Goal: Task Accomplishment & Management: Manage account settings

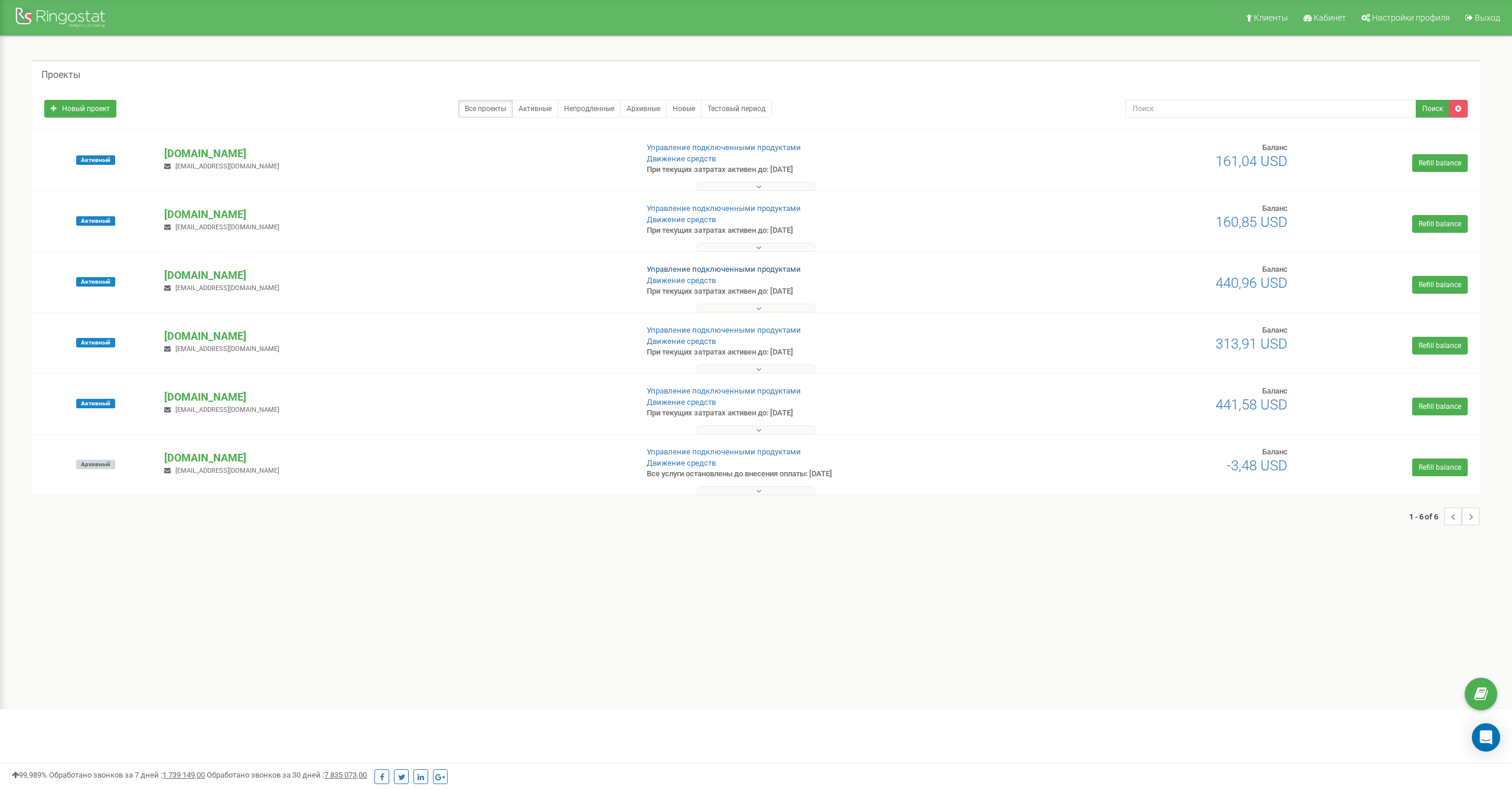
click at [708, 267] on link "Управление подключенными продуктами" at bounding box center [724, 269] width 154 height 9
click at [201, 276] on p "[PERSON_NAME][DOMAIN_NAME]" at bounding box center [395, 275] width 462 height 15
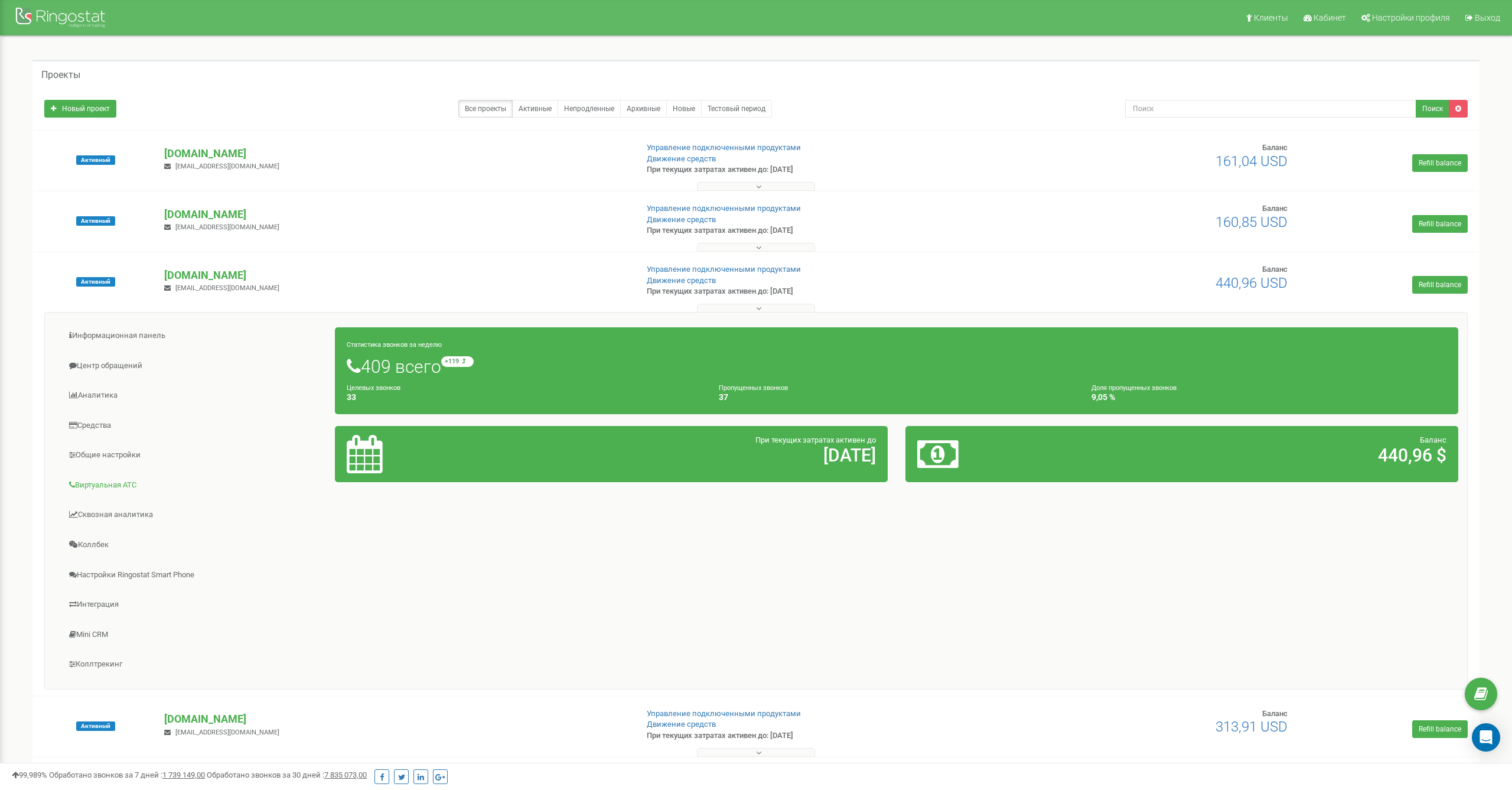
click at [124, 487] on link "Виртуальная АТС" at bounding box center [194, 485] width 282 height 29
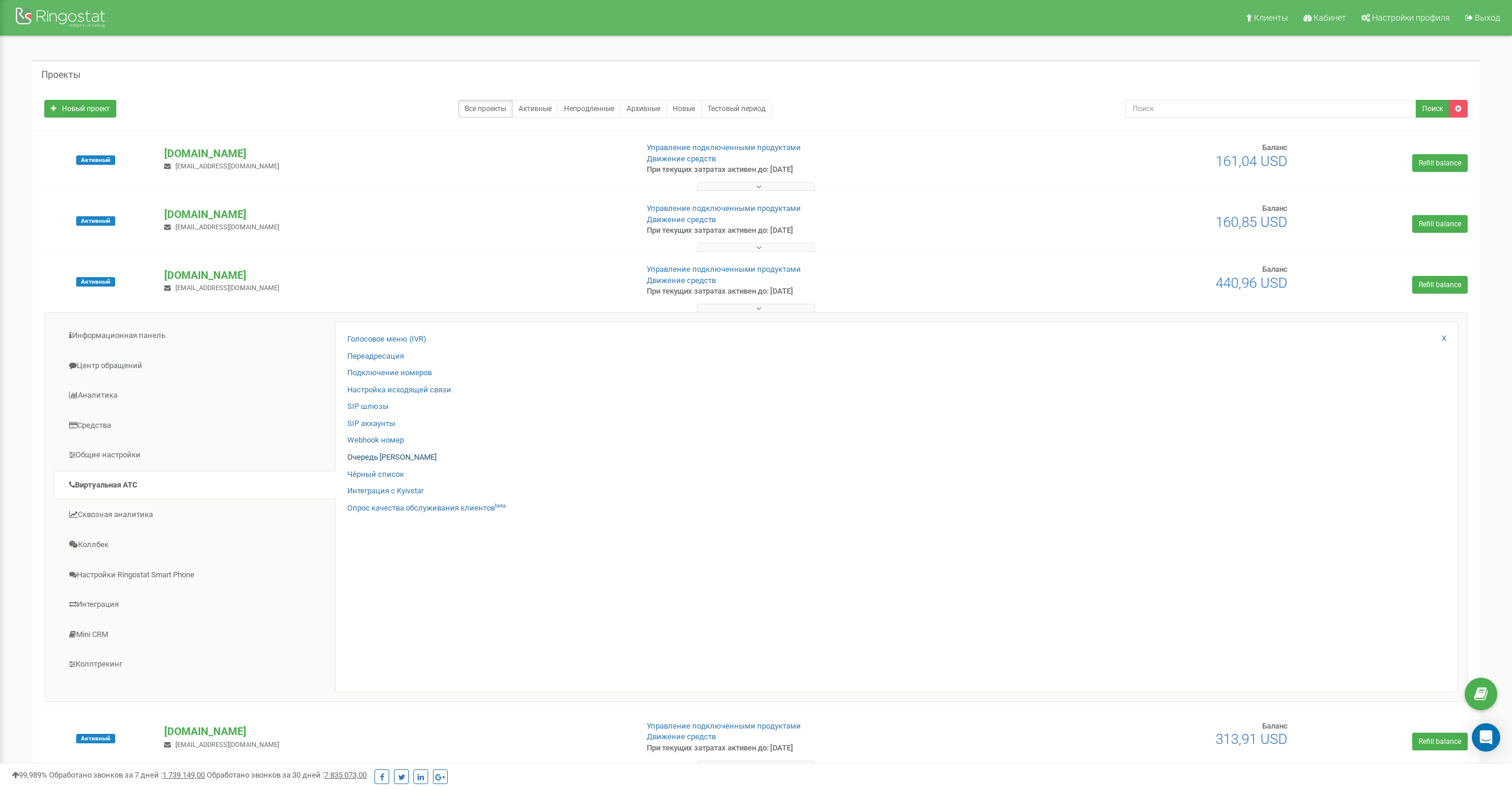
click at [373, 453] on link "Очередь [PERSON_NAME]" at bounding box center [392, 458] width 89 height 11
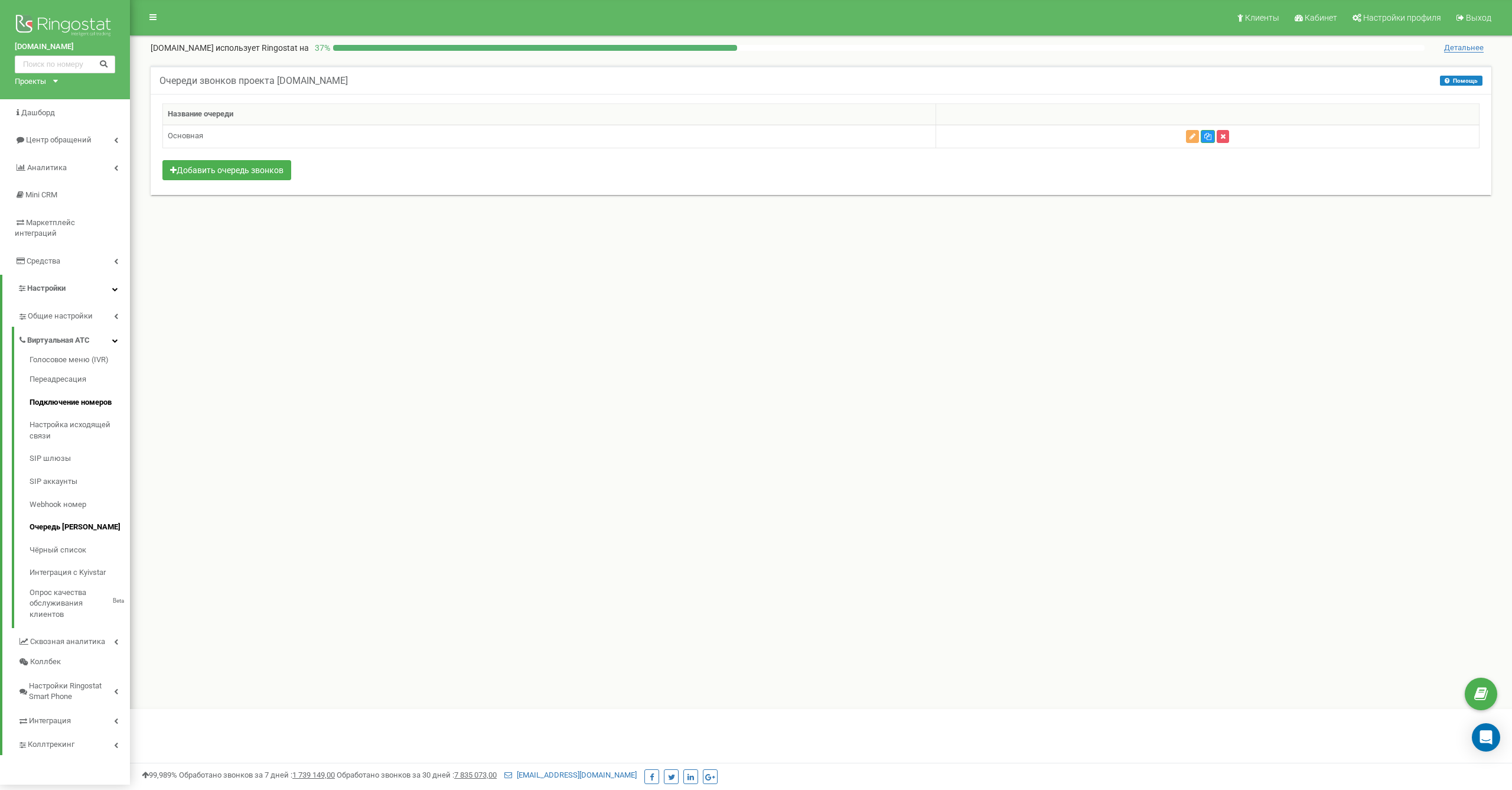
click at [59, 391] on link "Подключение номеров" at bounding box center [80, 402] width 100 height 23
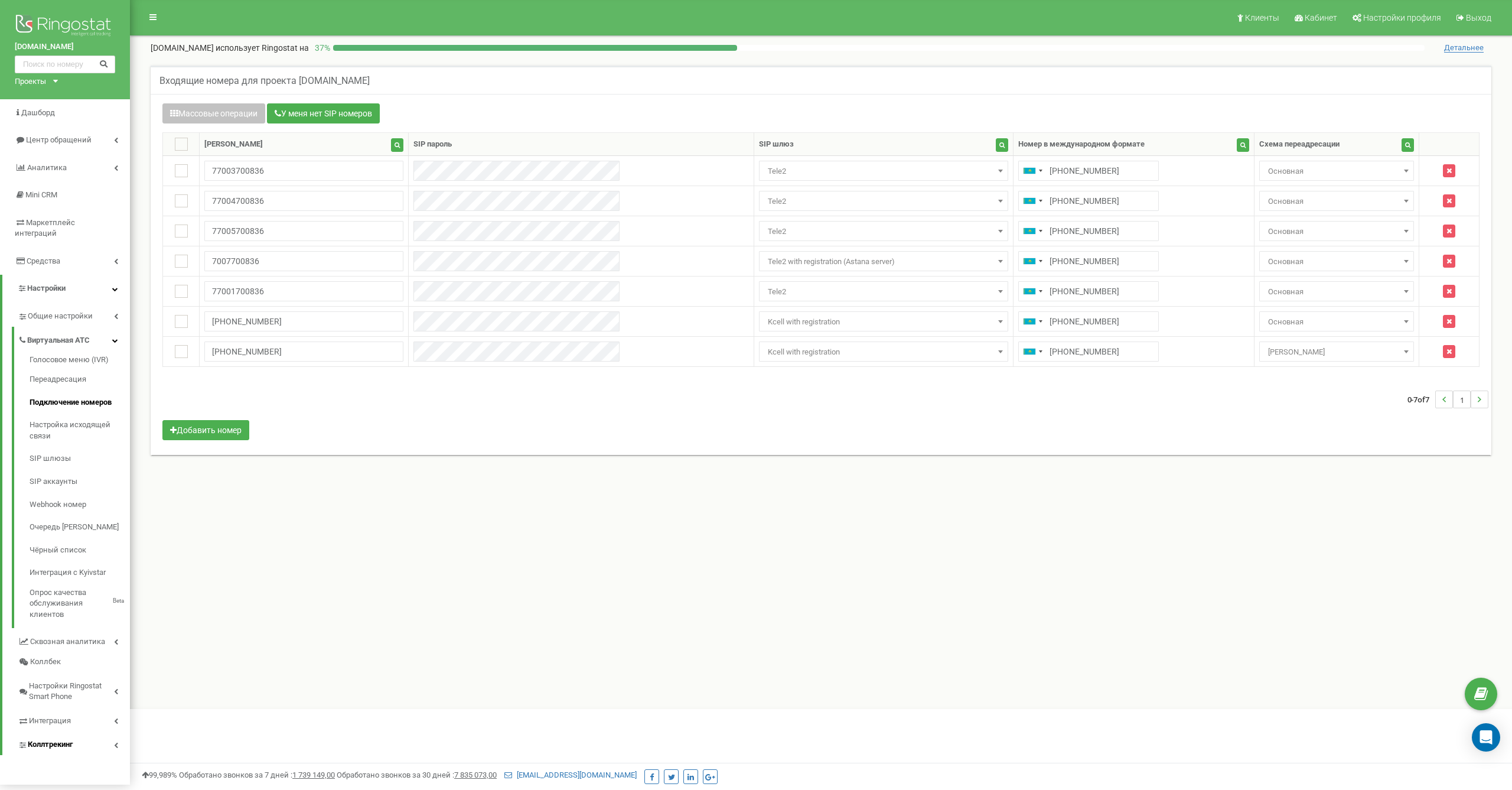
click at [62, 739] on span "Коллтрекинг" at bounding box center [50, 745] width 45 height 11
click at [64, 518] on link "Каналы трафика" at bounding box center [80, 529] width 100 height 23
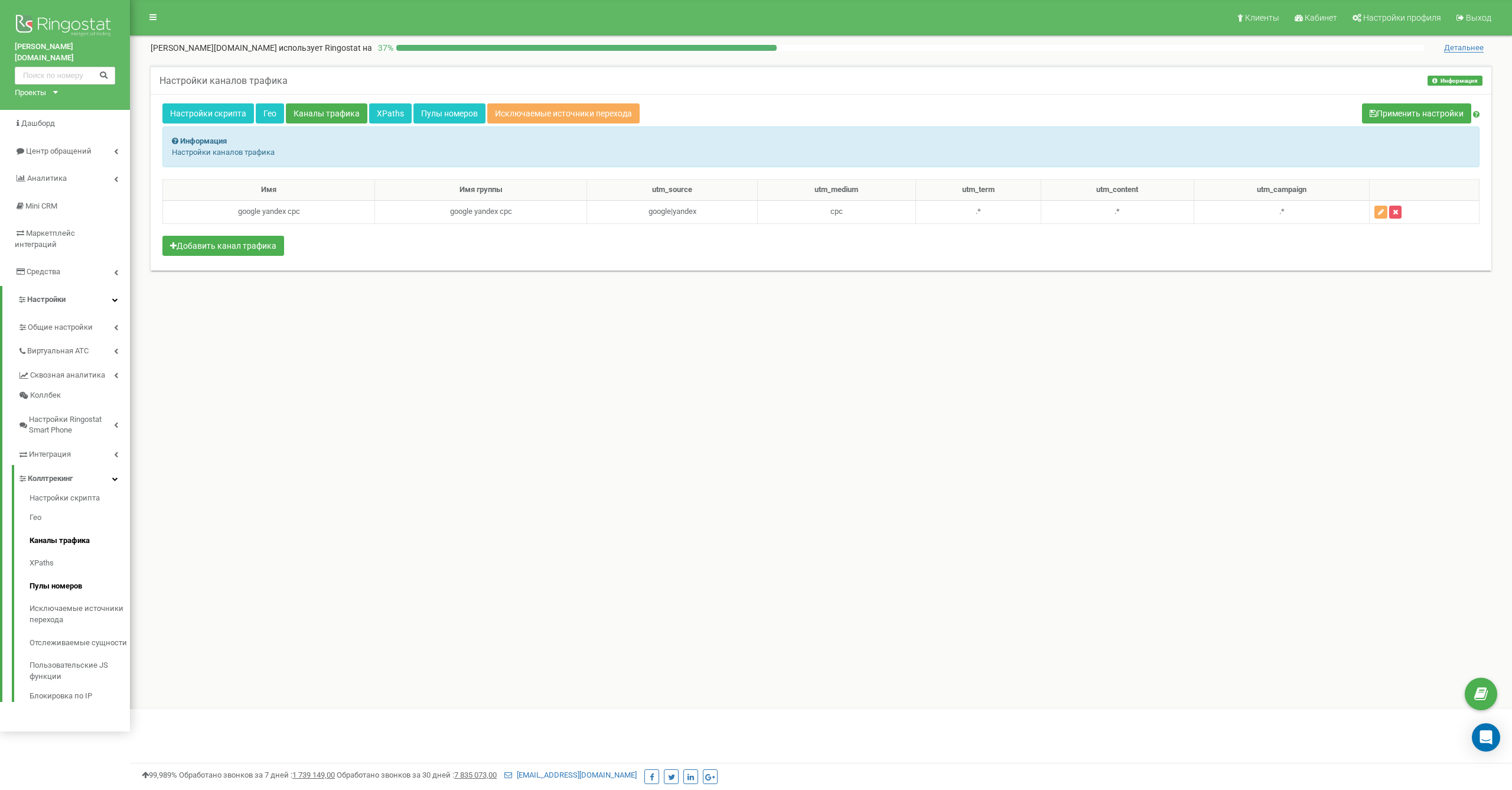
click at [50, 575] on link "Пулы номеров" at bounding box center [80, 586] width 100 height 23
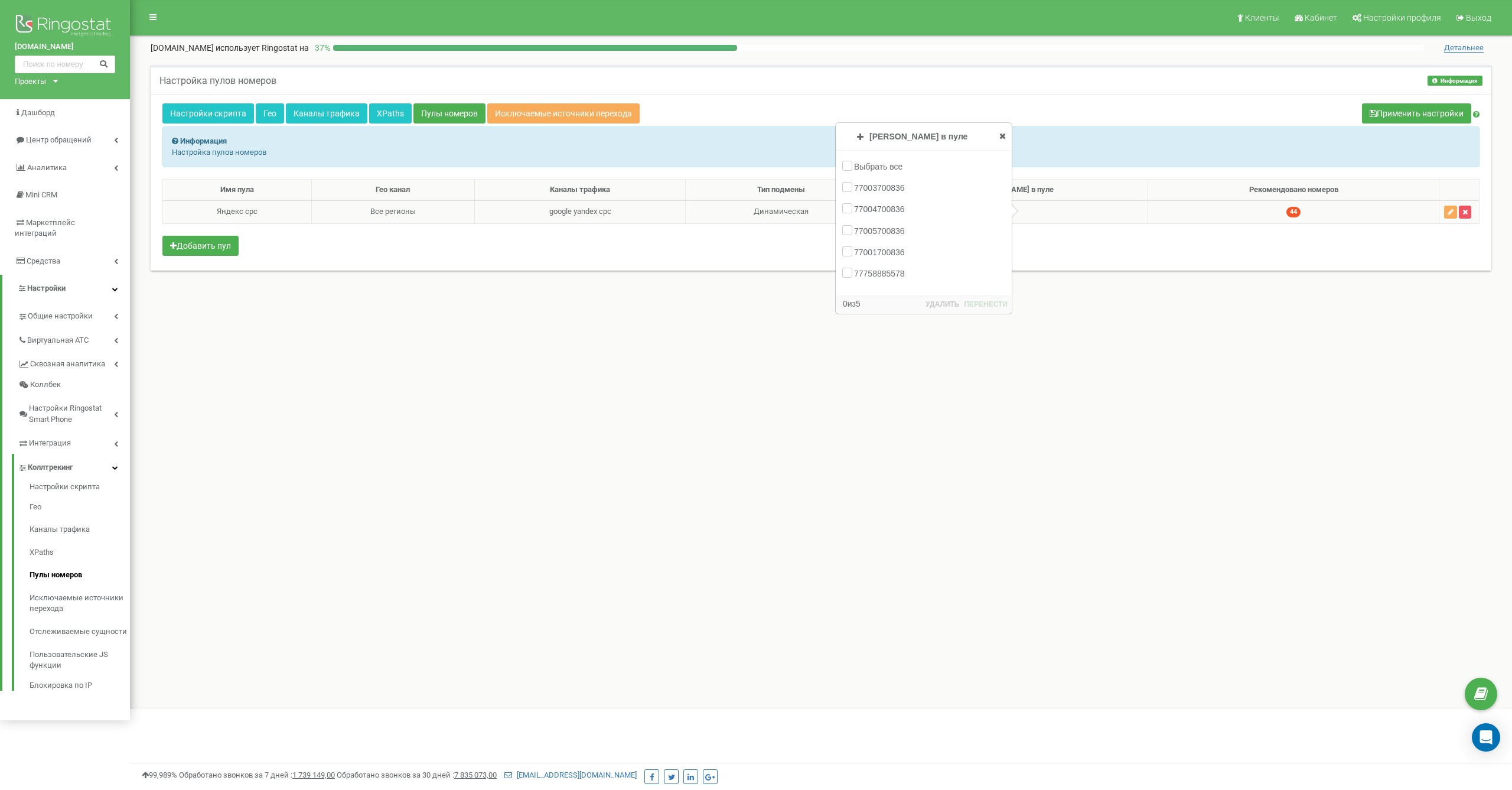
click at [1003, 136] on icon at bounding box center [1003, 136] width 6 height 8
